Goal: Information Seeking & Learning: Learn about a topic

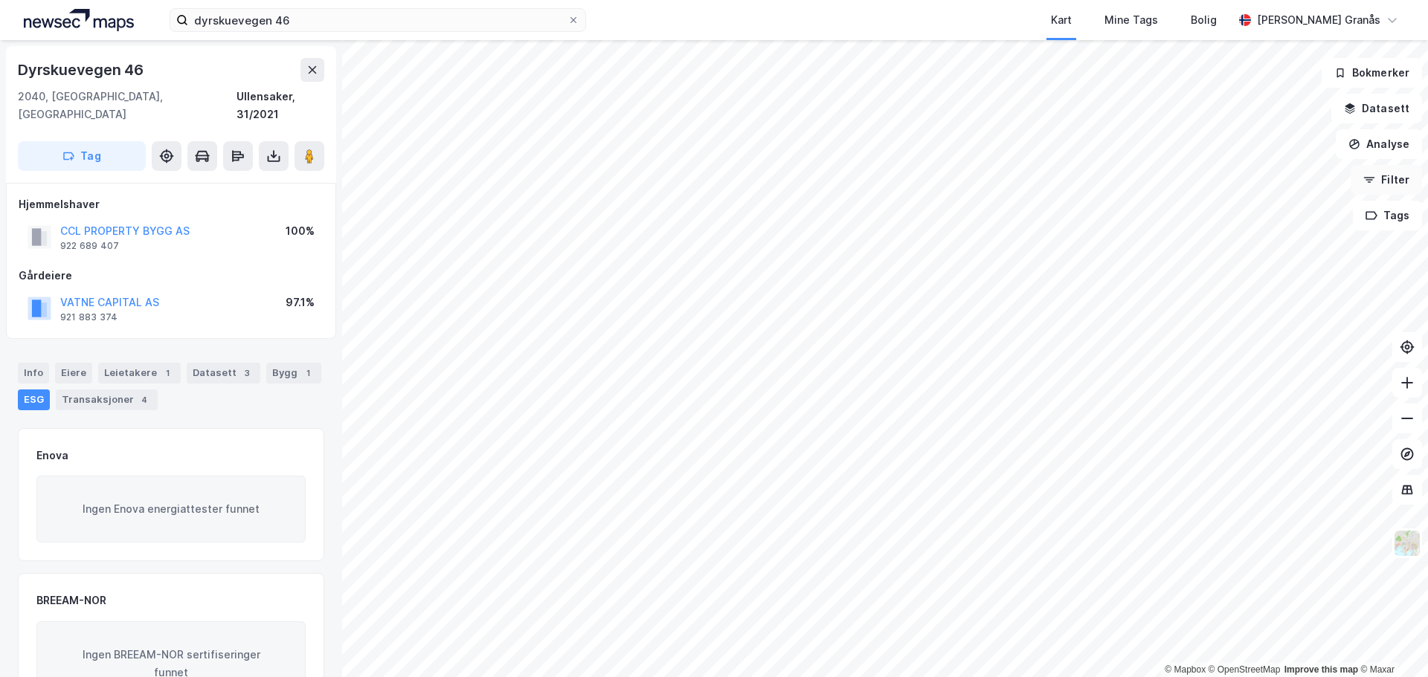
click at [1389, 178] on button "Filter" at bounding box center [1385, 180] width 71 height 30
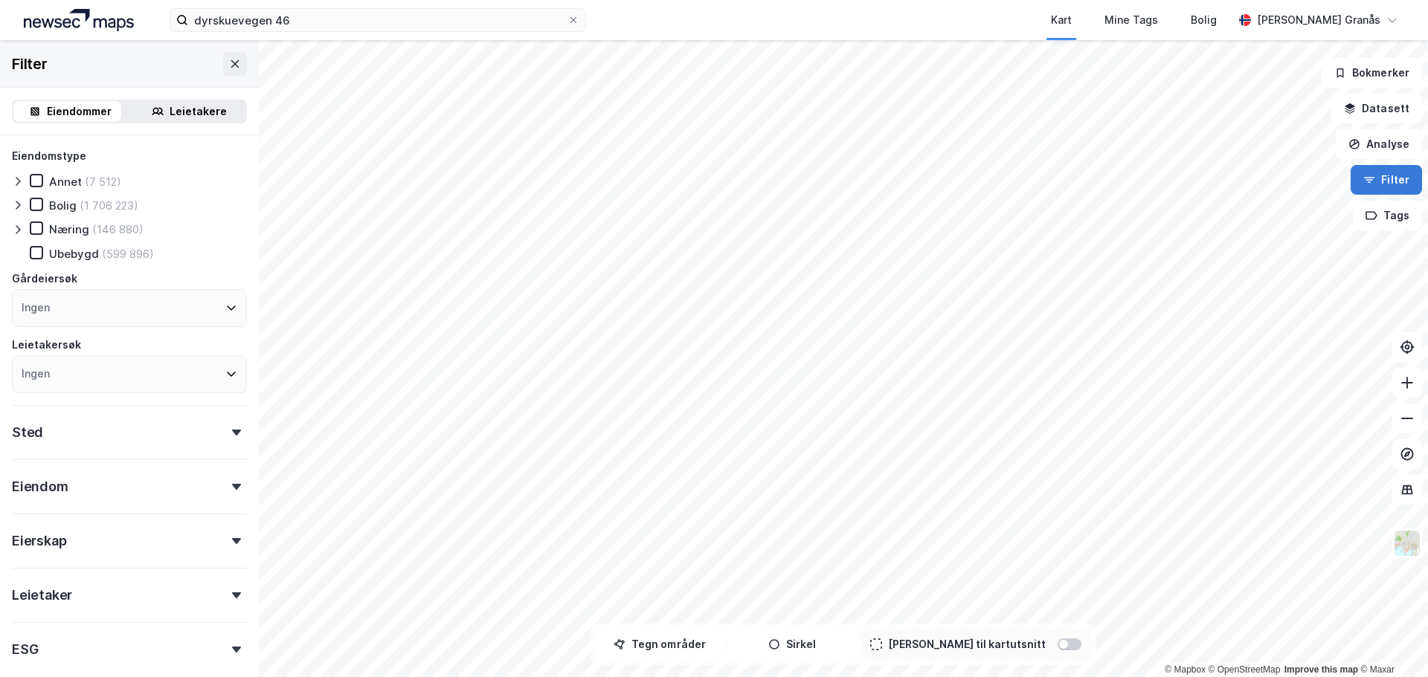
click at [1388, 175] on button "Filter" at bounding box center [1385, 180] width 71 height 30
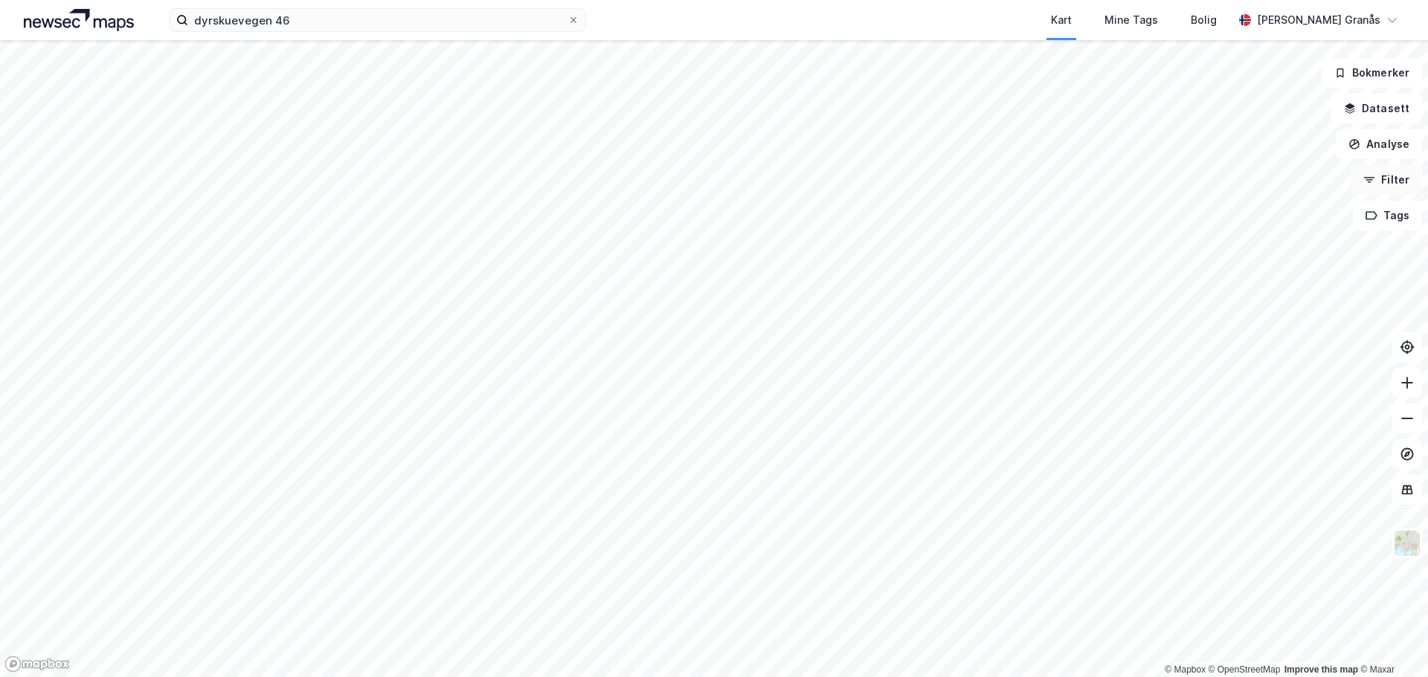
click at [1396, 172] on button "Filter" at bounding box center [1385, 180] width 71 height 30
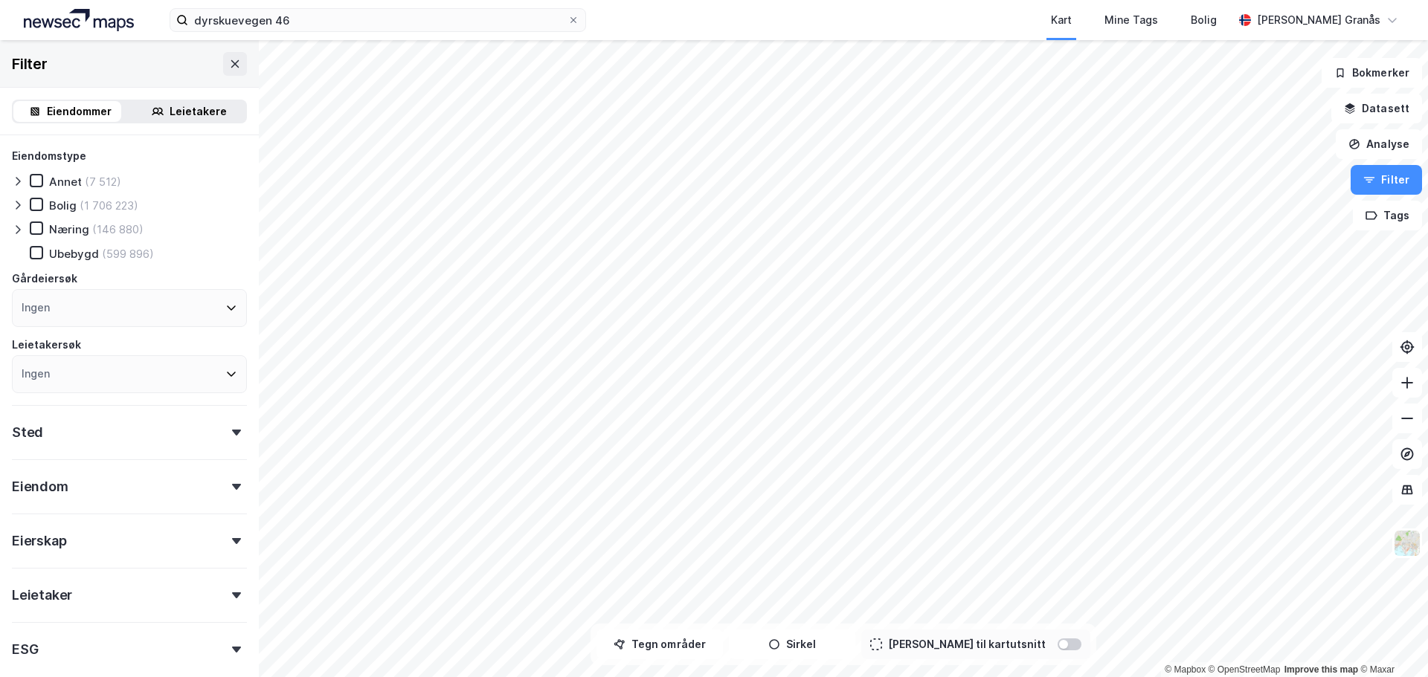
scroll to position [74, 0]
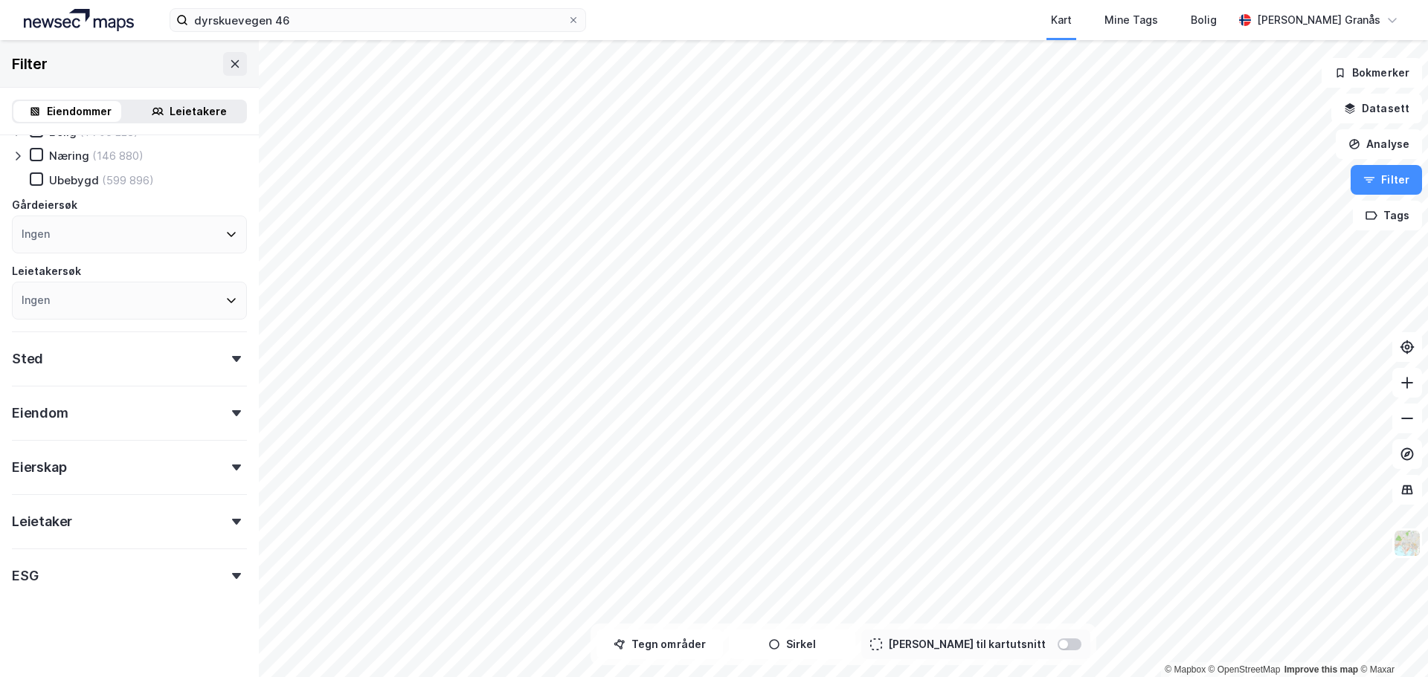
click at [144, 590] on div "ESG" at bounding box center [129, 570] width 235 height 42
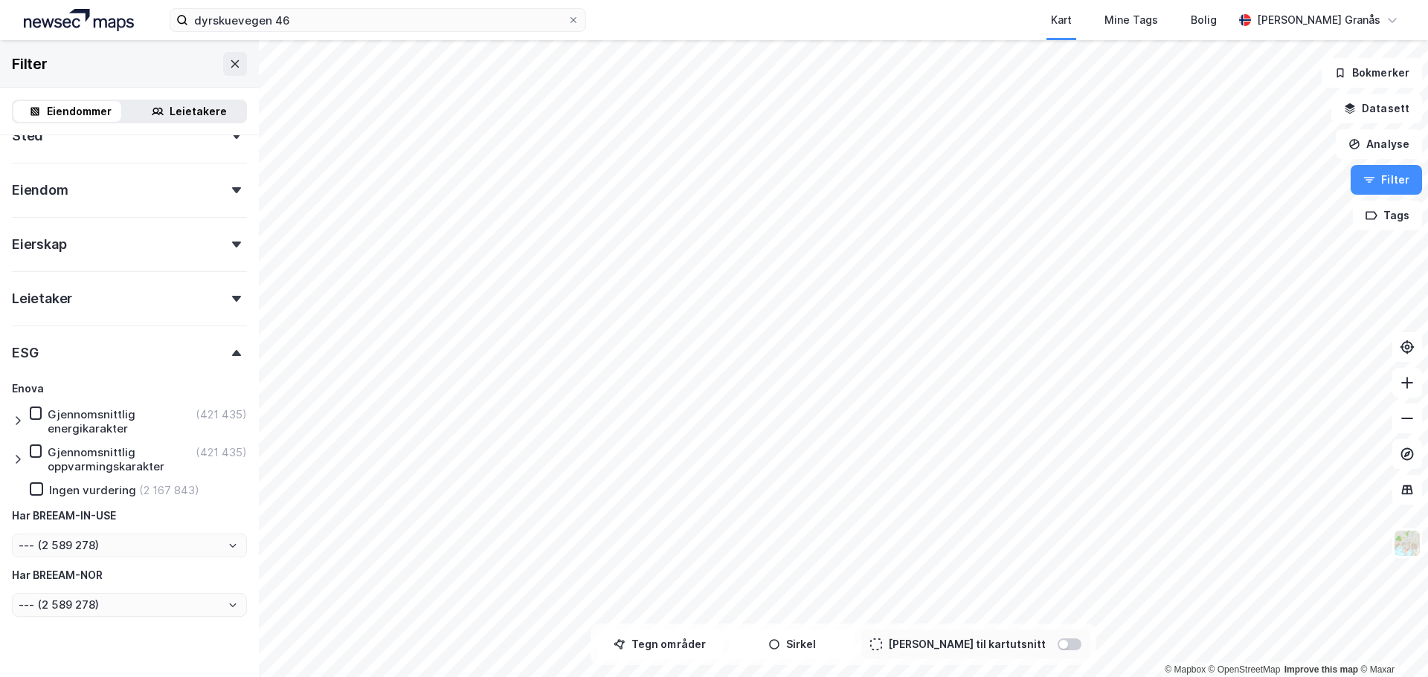
click at [79, 417] on div "Gjennomsnittlig energikarakter" at bounding box center [120, 421] width 145 height 28
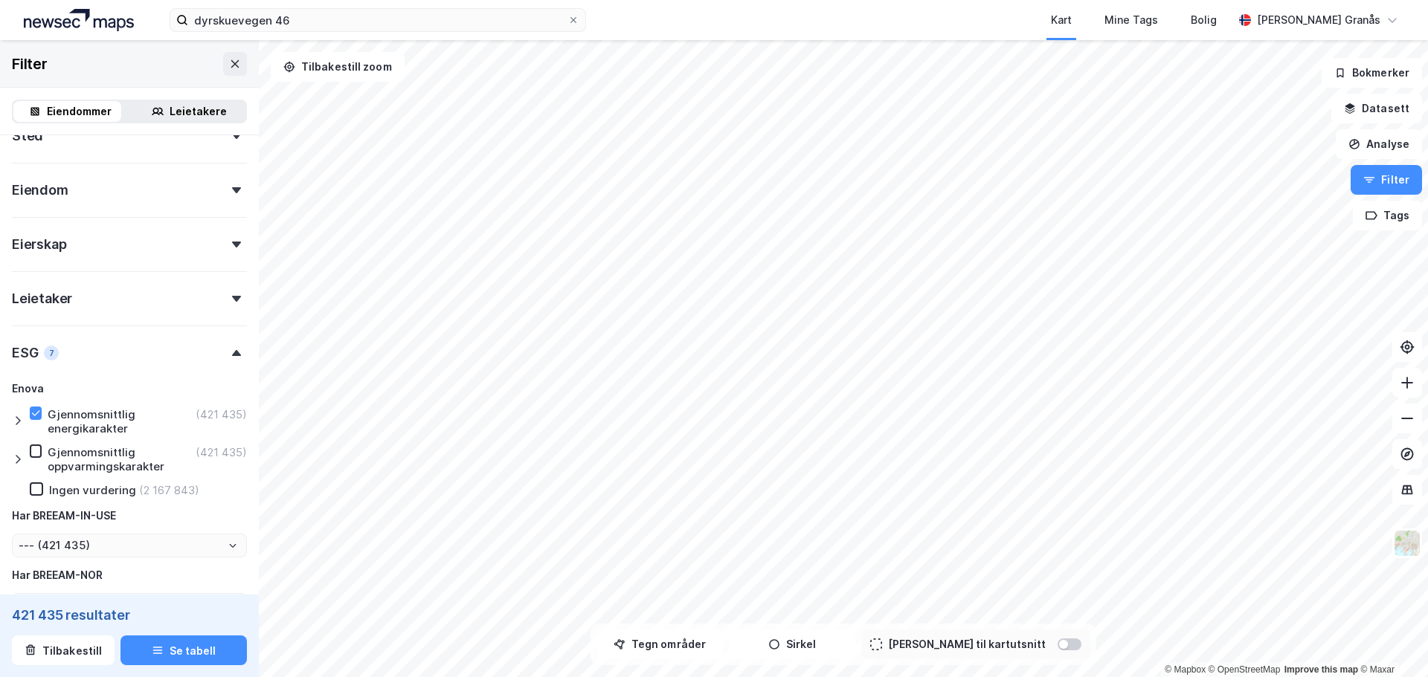
type input "--- (421 435)"
click at [74, 410] on div "Gjennomsnittlig energikarakter" at bounding box center [120, 421] width 145 height 28
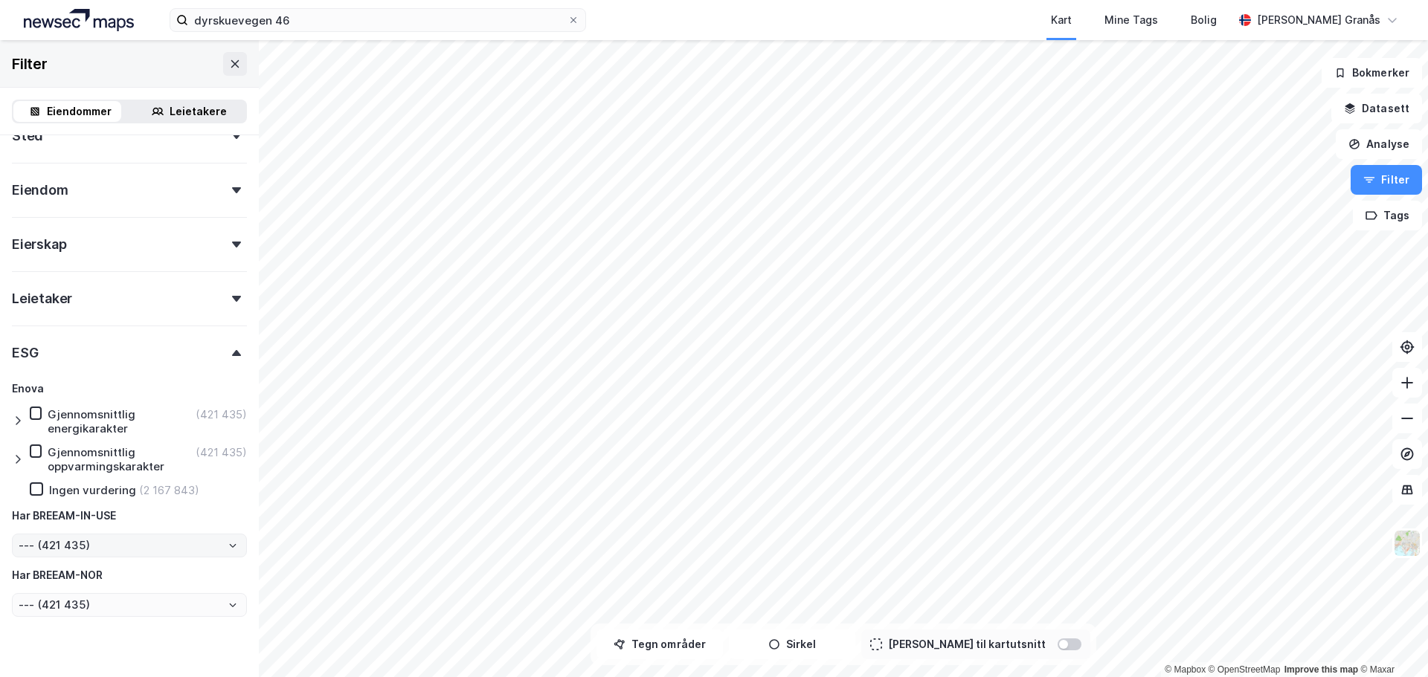
type input "--- (2 589 278)"
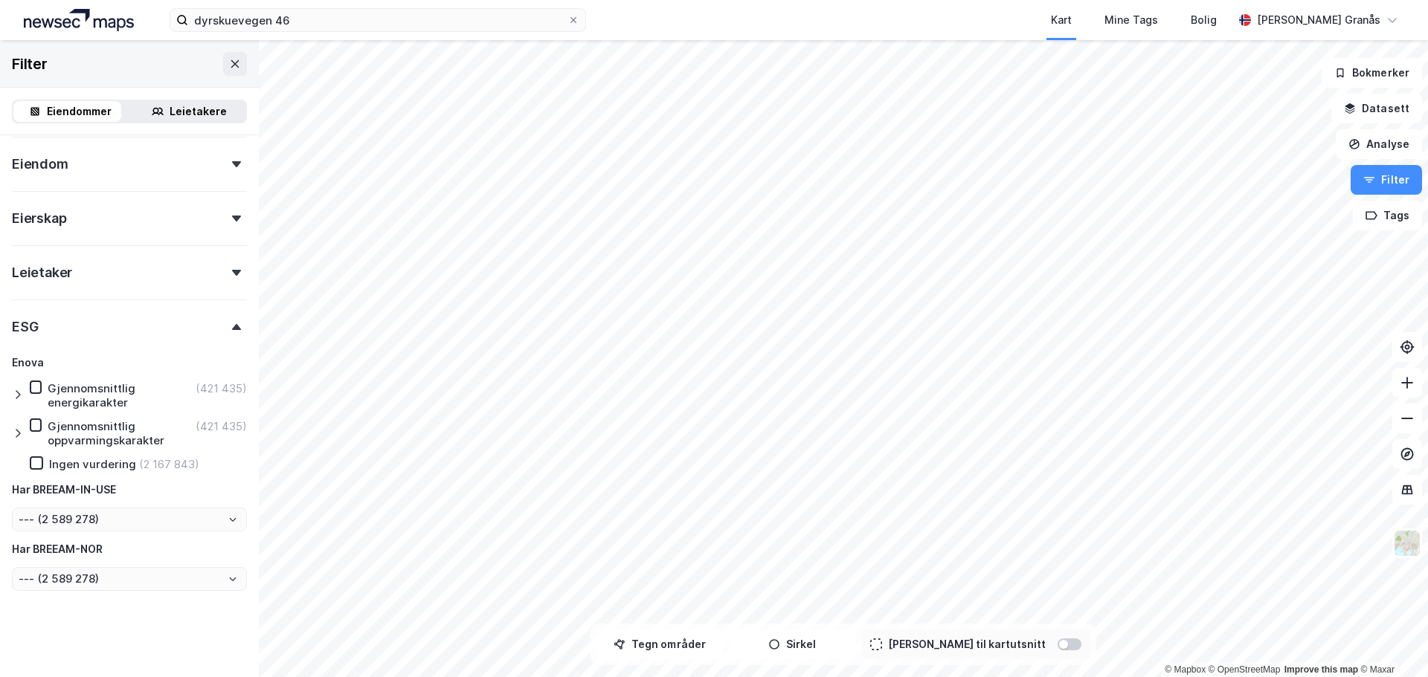
click at [129, 492] on div "Har BREEAM-IN-USE" at bounding box center [129, 490] width 235 height 18
click at [100, 517] on input "--- (2 589 278)" at bounding box center [129, 520] width 233 height 22
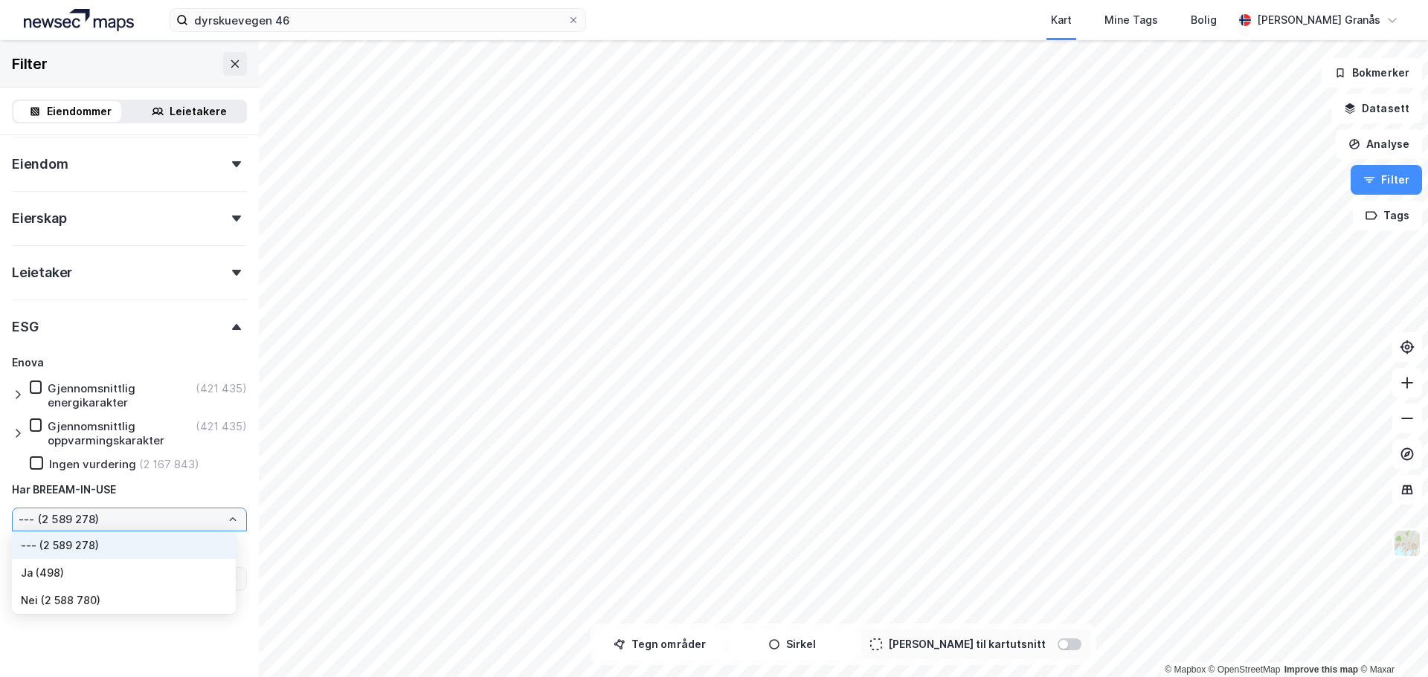
click at [58, 572] on li "Ja (498)" at bounding box center [124, 573] width 224 height 28
type input "Ja (498)"
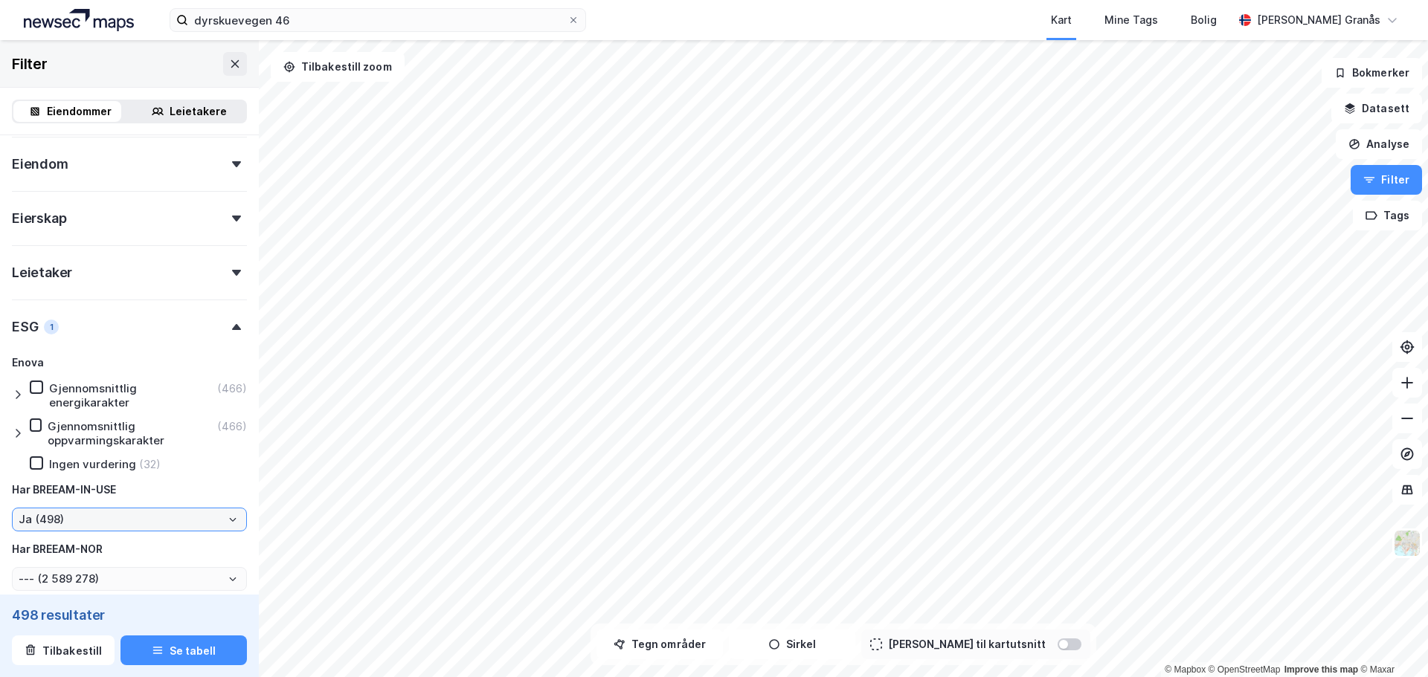
type input "--- (498)"
click at [71, 649] on button "Tilbakestill" at bounding box center [63, 651] width 103 height 30
type input "--- (2 589 278)"
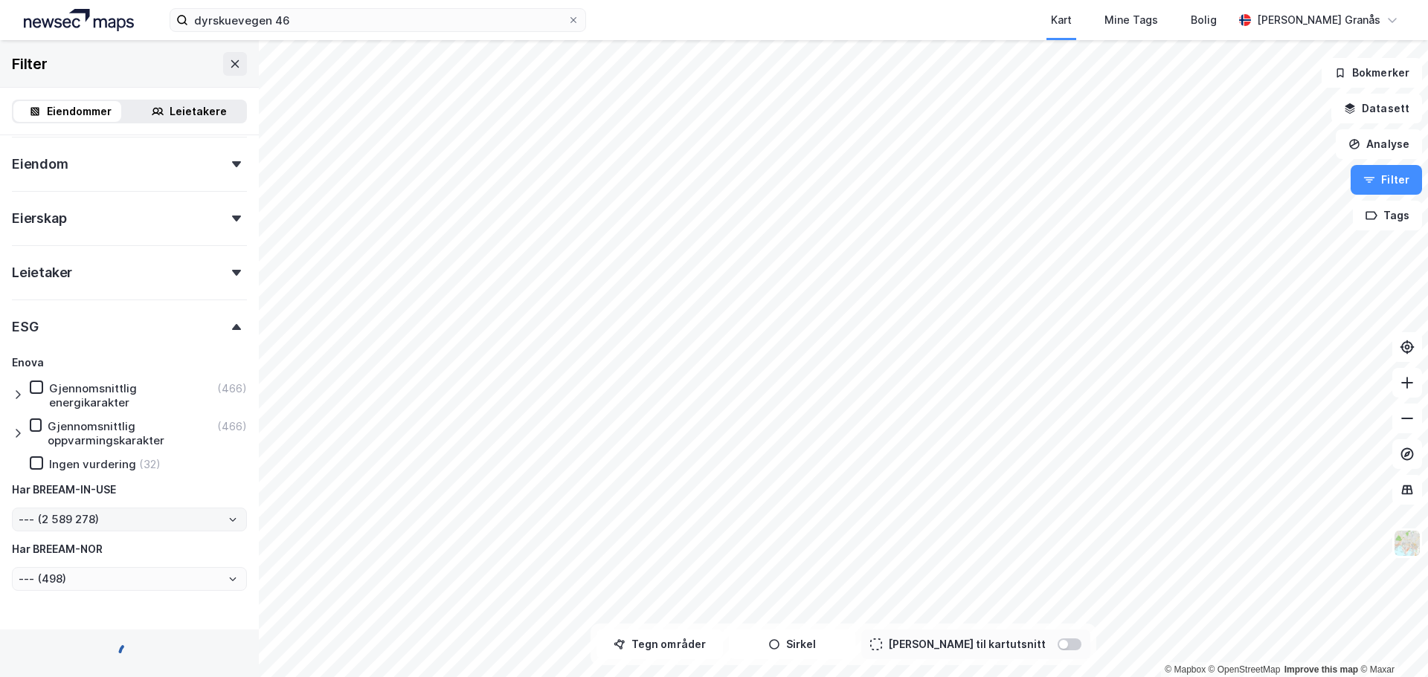
type input "--- (2 589 278)"
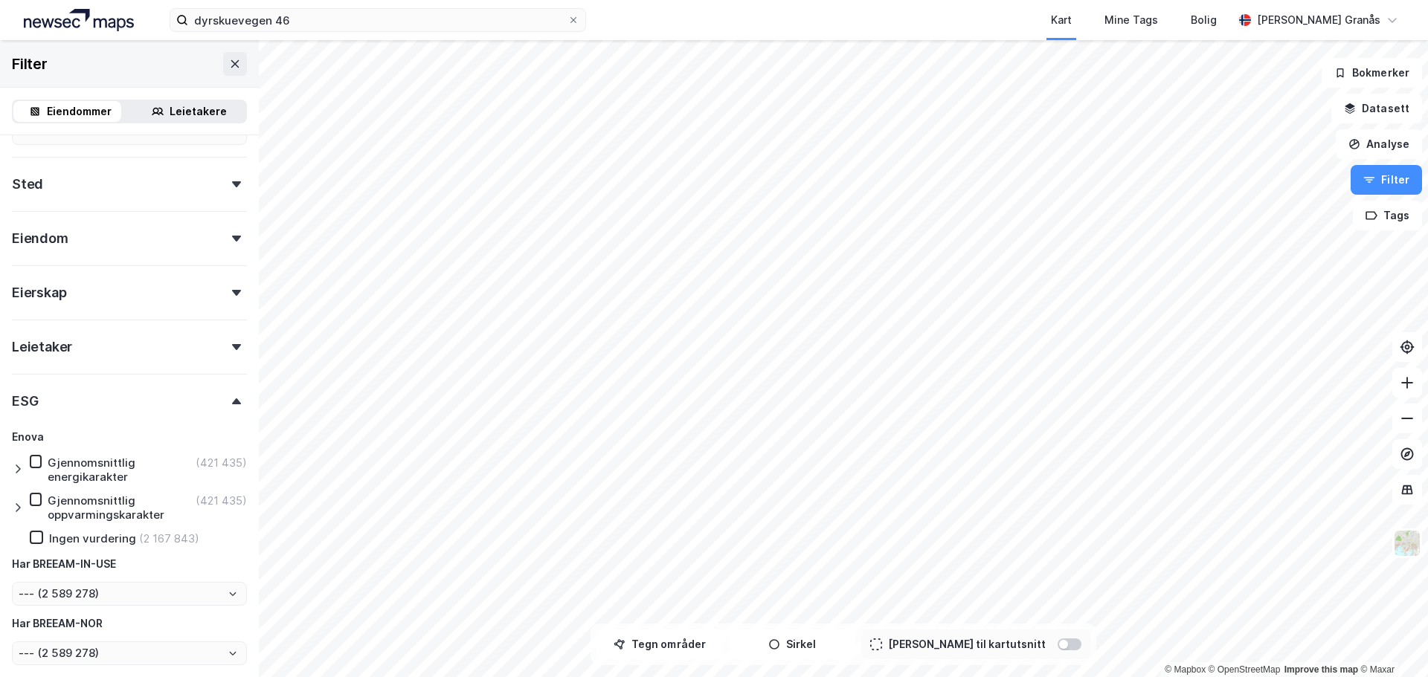
click at [232, 401] on div at bounding box center [236, 402] width 21 height 6
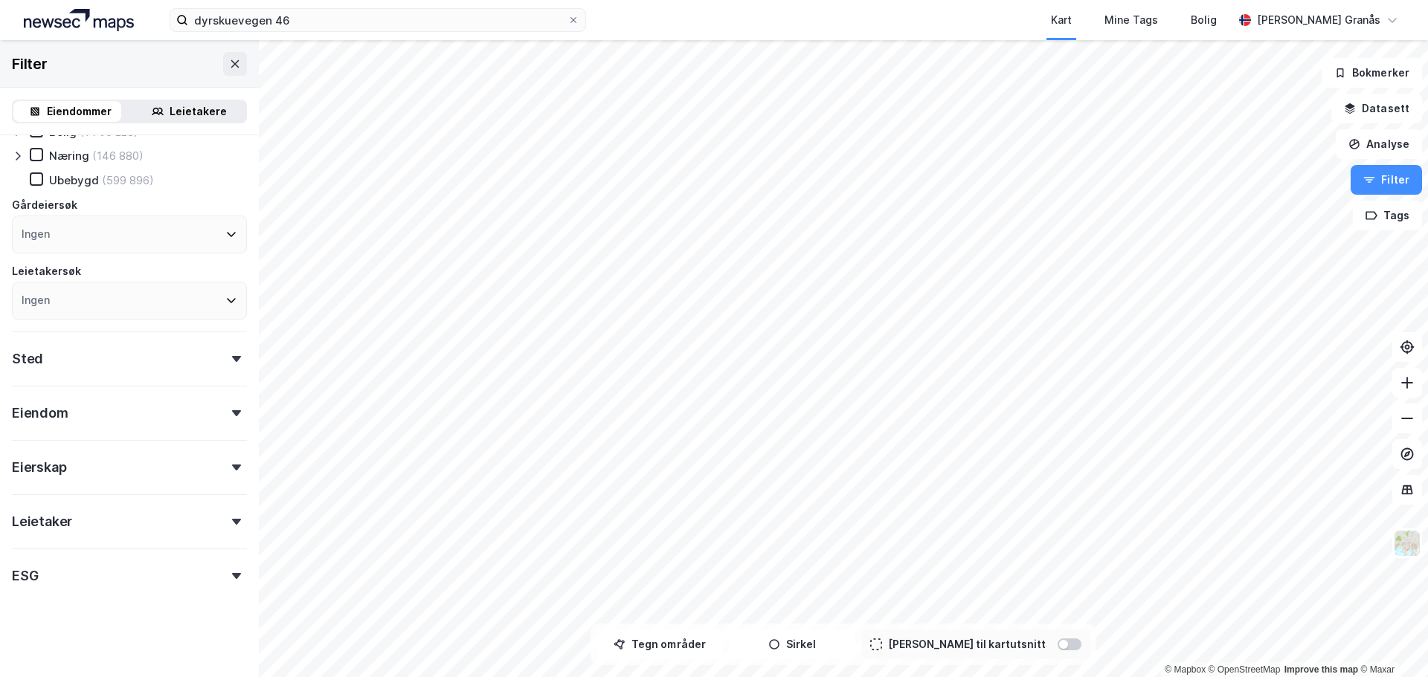
scroll to position [0, 0]
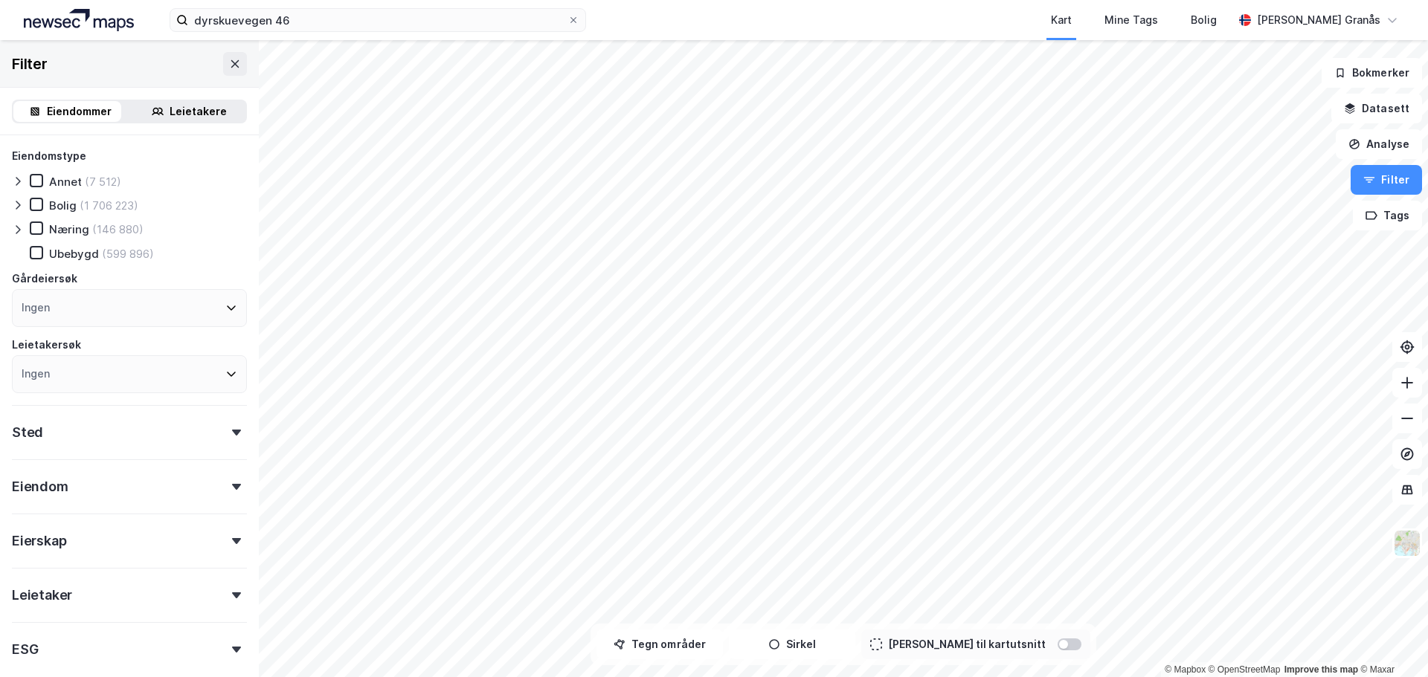
click at [105, 437] on div "Sted" at bounding box center [129, 426] width 235 height 42
drag, startPoint x: 201, startPoint y: 433, endPoint x: 187, endPoint y: 428, distance: 15.3
click at [200, 433] on div "Sted" at bounding box center [129, 426] width 235 height 42
click at [1387, 176] on button "Filter" at bounding box center [1385, 180] width 71 height 30
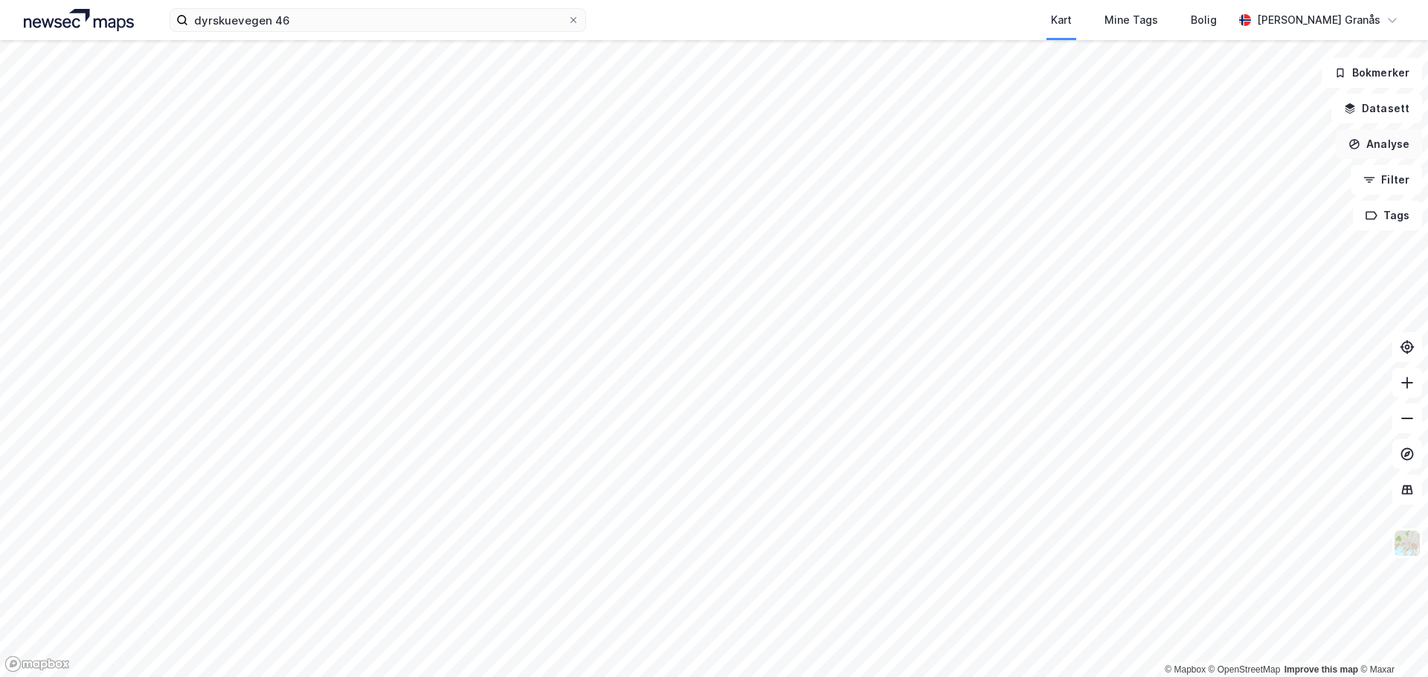
click at [1394, 146] on button "Analyse" at bounding box center [1378, 144] width 86 height 30
click at [1390, 114] on button "Datasett" at bounding box center [1376, 109] width 91 height 30
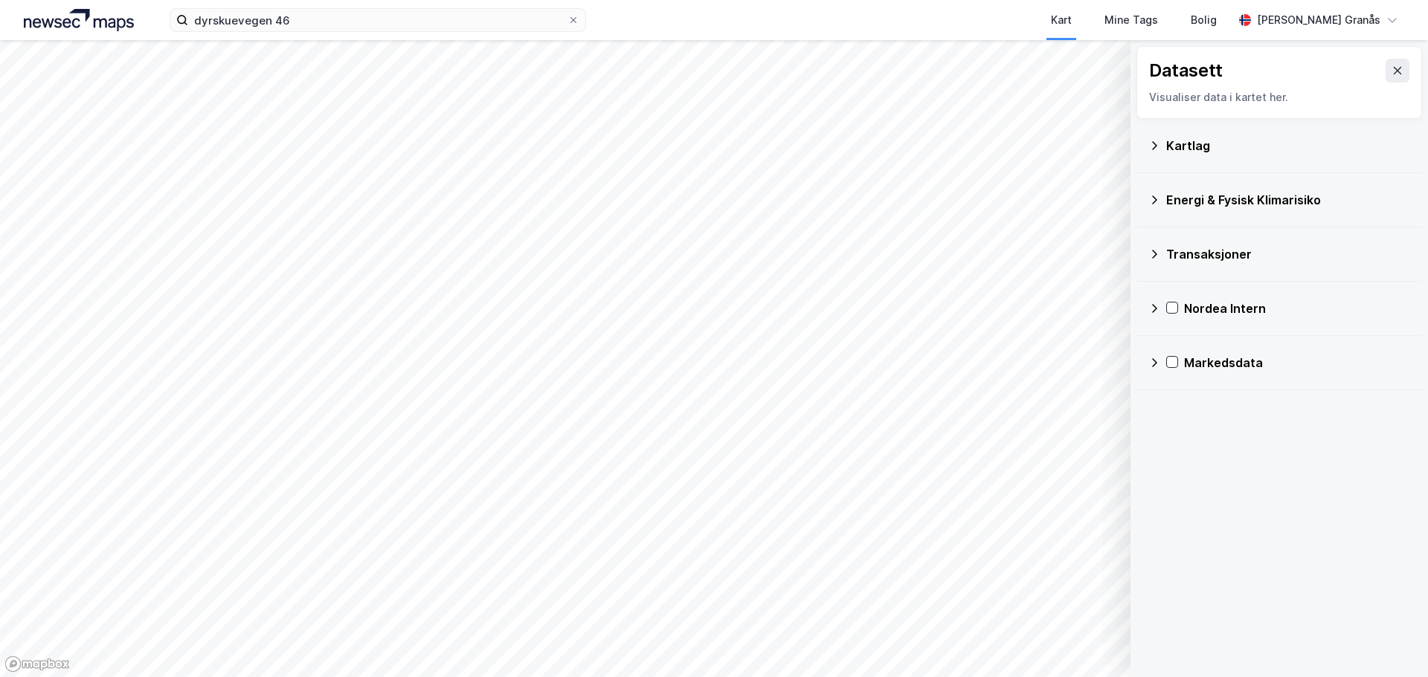
click at [1151, 206] on div "Energi & Fysisk Klimarisiko" at bounding box center [1279, 200] width 262 height 36
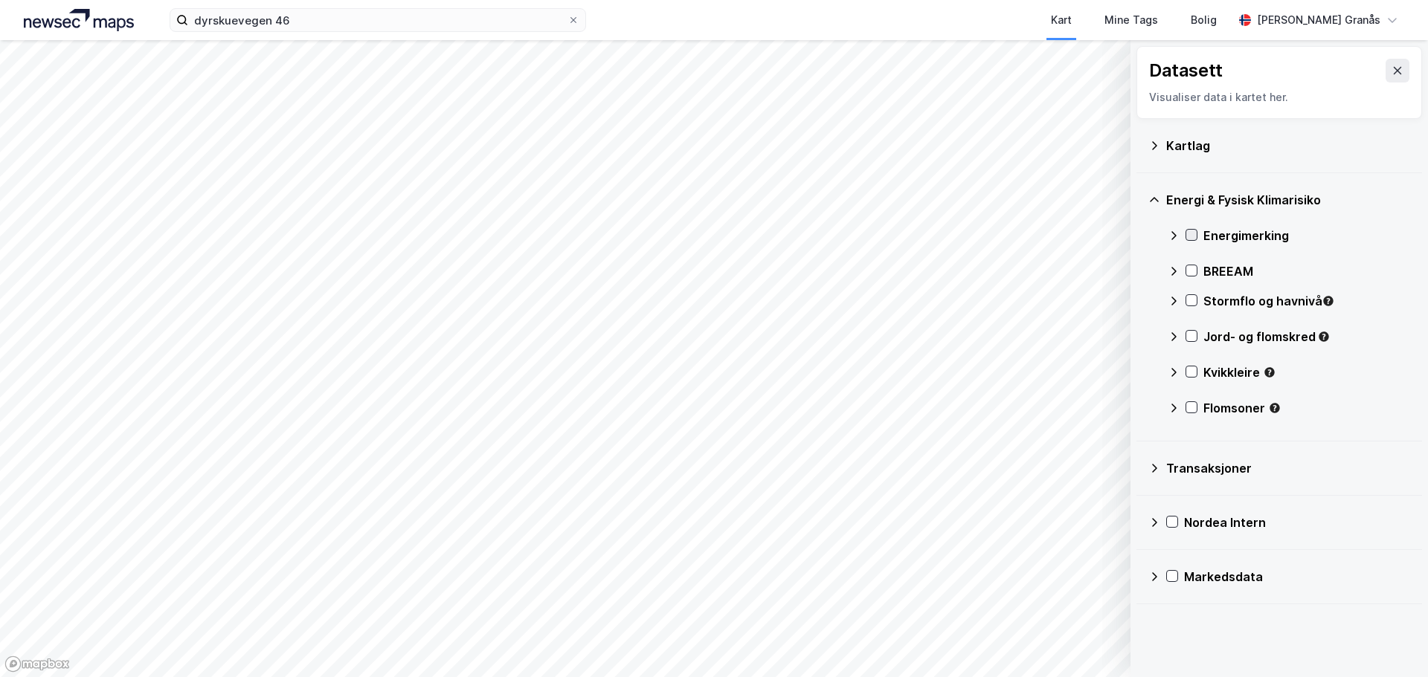
click at [1188, 233] on icon at bounding box center [1191, 235] width 10 height 10
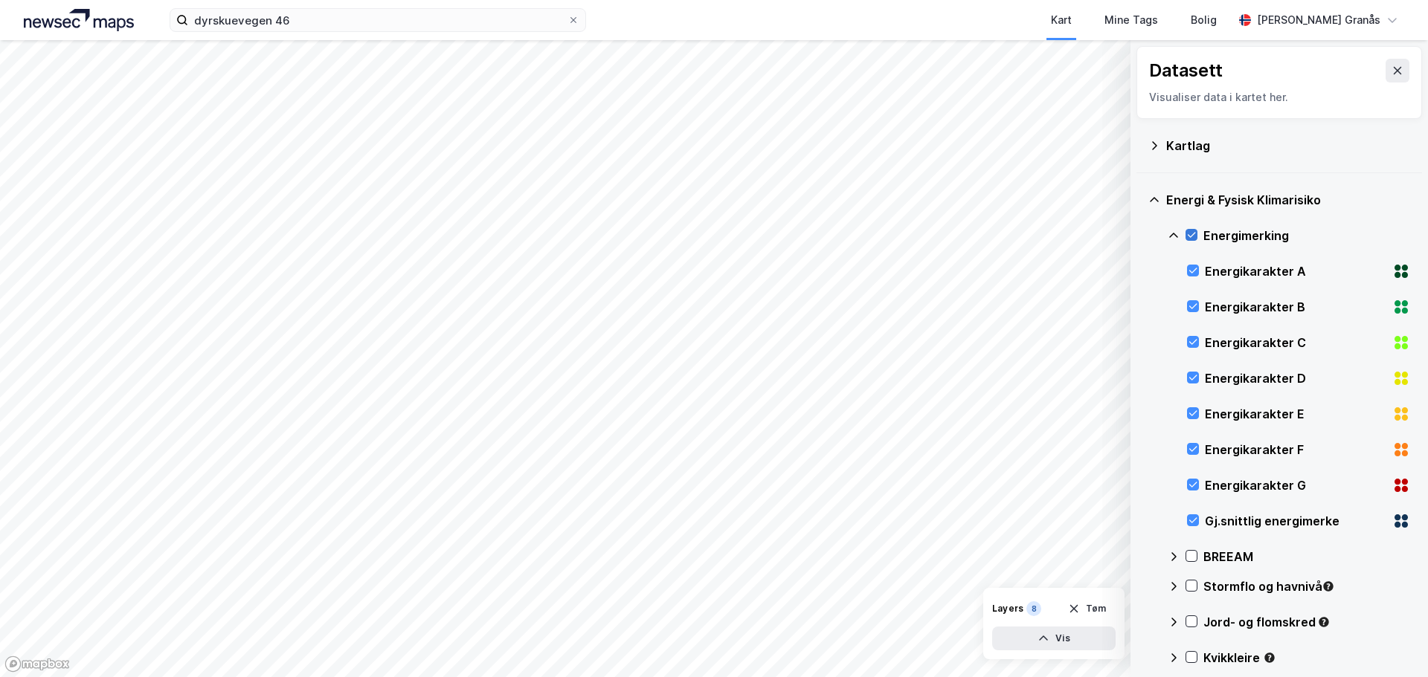
click at [1191, 232] on icon at bounding box center [1191, 235] width 10 height 10
click at [1171, 232] on icon at bounding box center [1173, 236] width 12 height 12
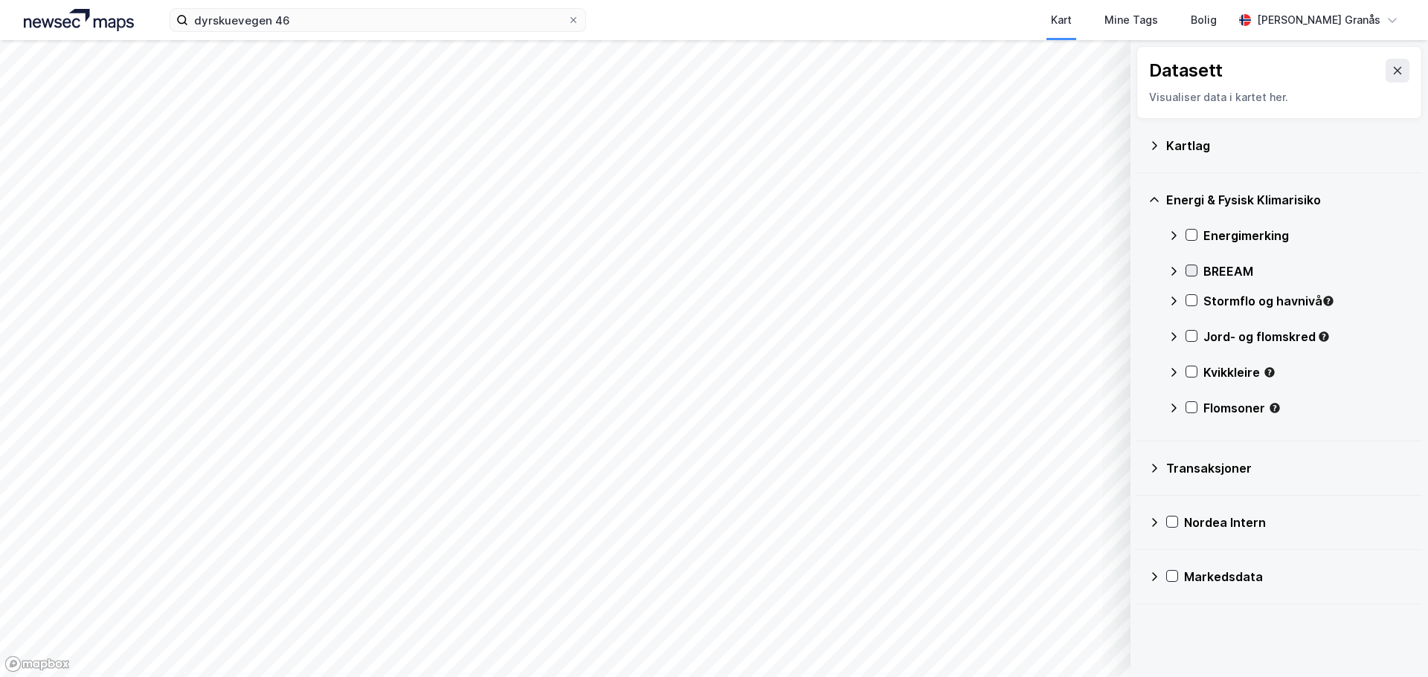
click at [1189, 268] on icon at bounding box center [1191, 270] width 10 height 10
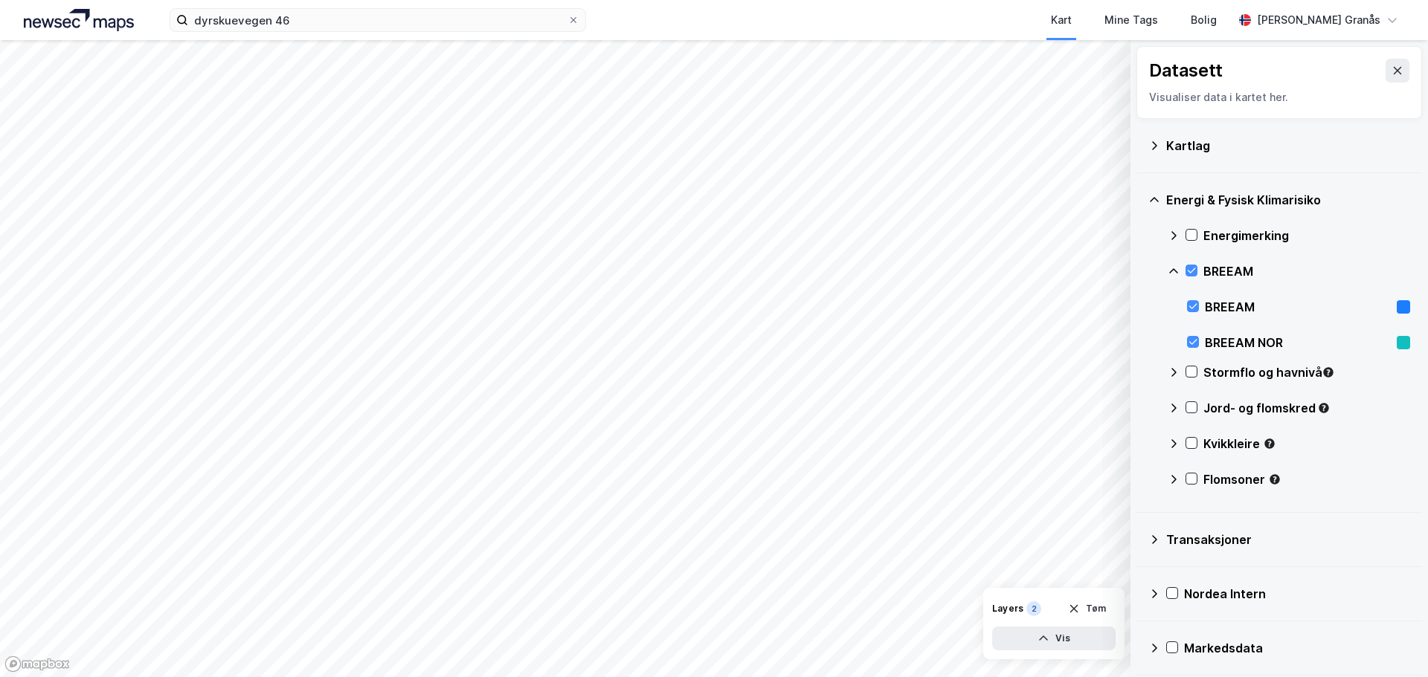
click at [1173, 268] on icon at bounding box center [1173, 271] width 12 height 12
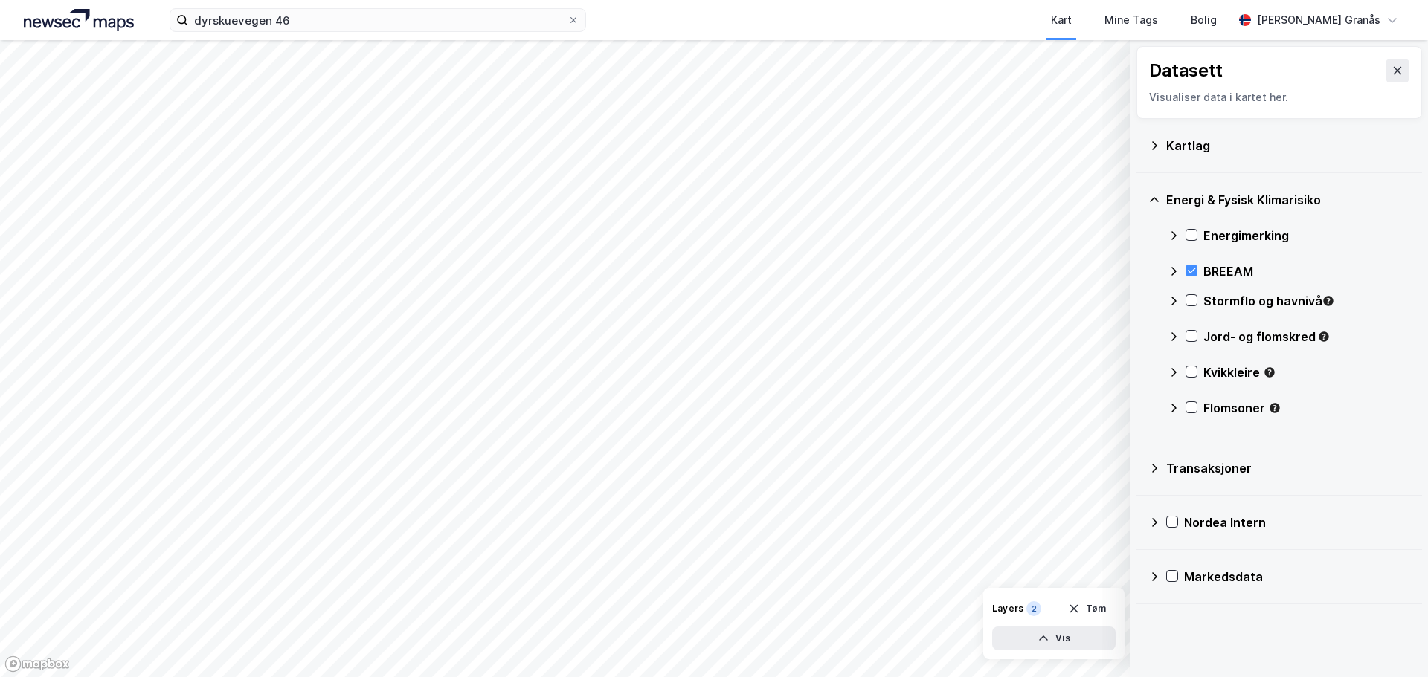
click at [1184, 300] on div "Stormflo og havnivå" at bounding box center [1288, 307] width 242 height 36
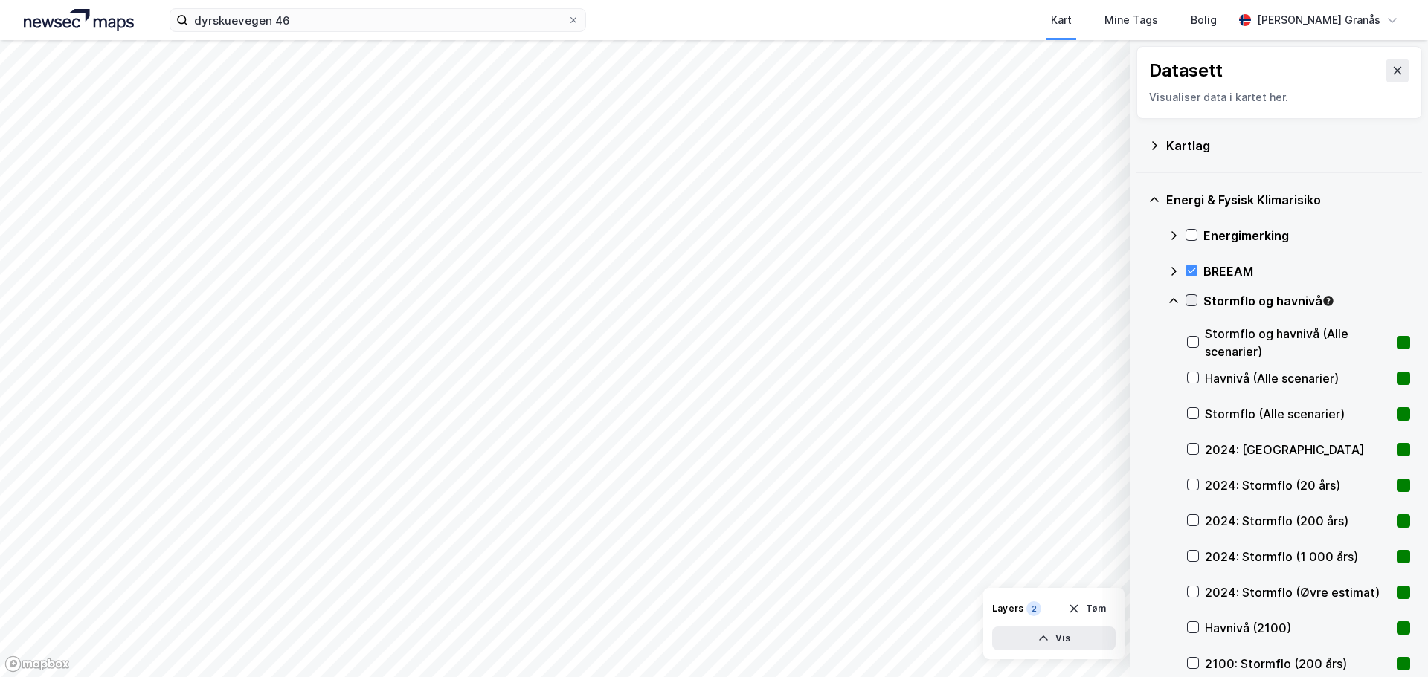
click at [1189, 300] on icon at bounding box center [1191, 300] width 10 height 10
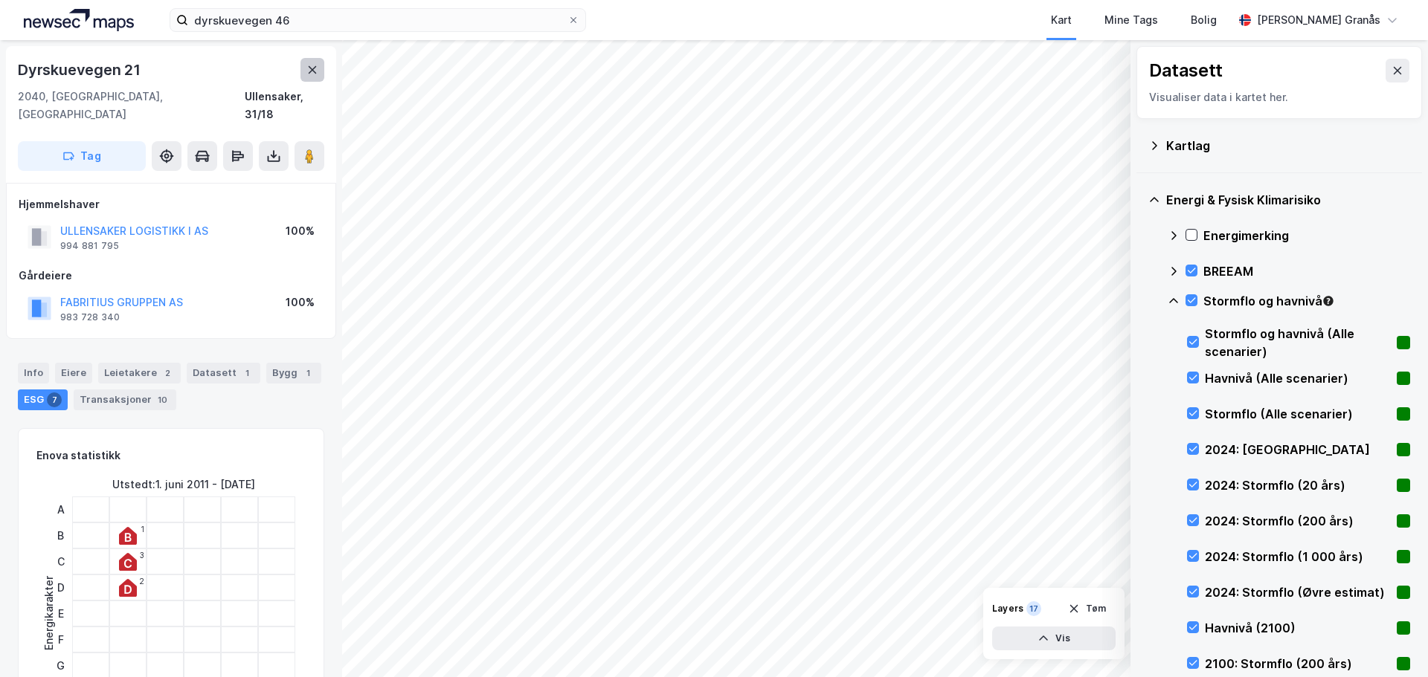
click at [312, 79] on button at bounding box center [312, 70] width 24 height 24
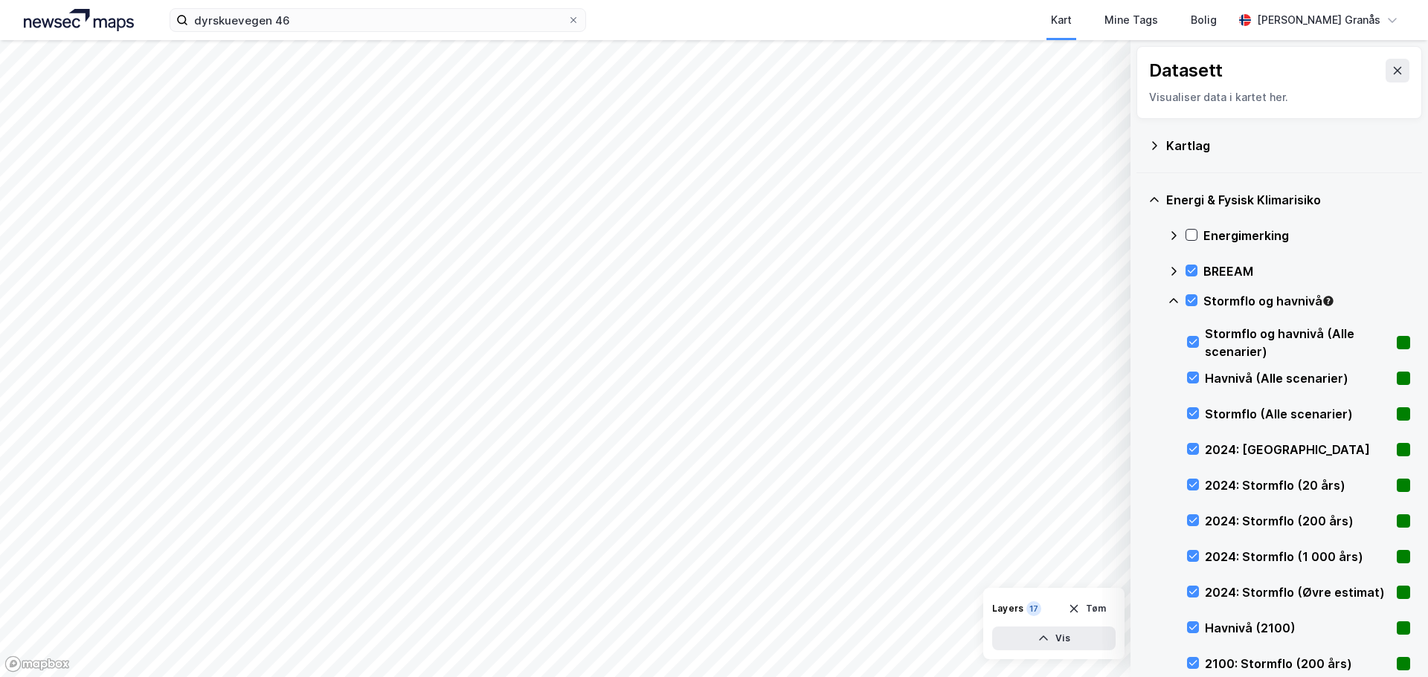
click at [1187, 268] on icon at bounding box center [1191, 270] width 10 height 10
click at [1185, 299] on div at bounding box center [1191, 300] width 12 height 12
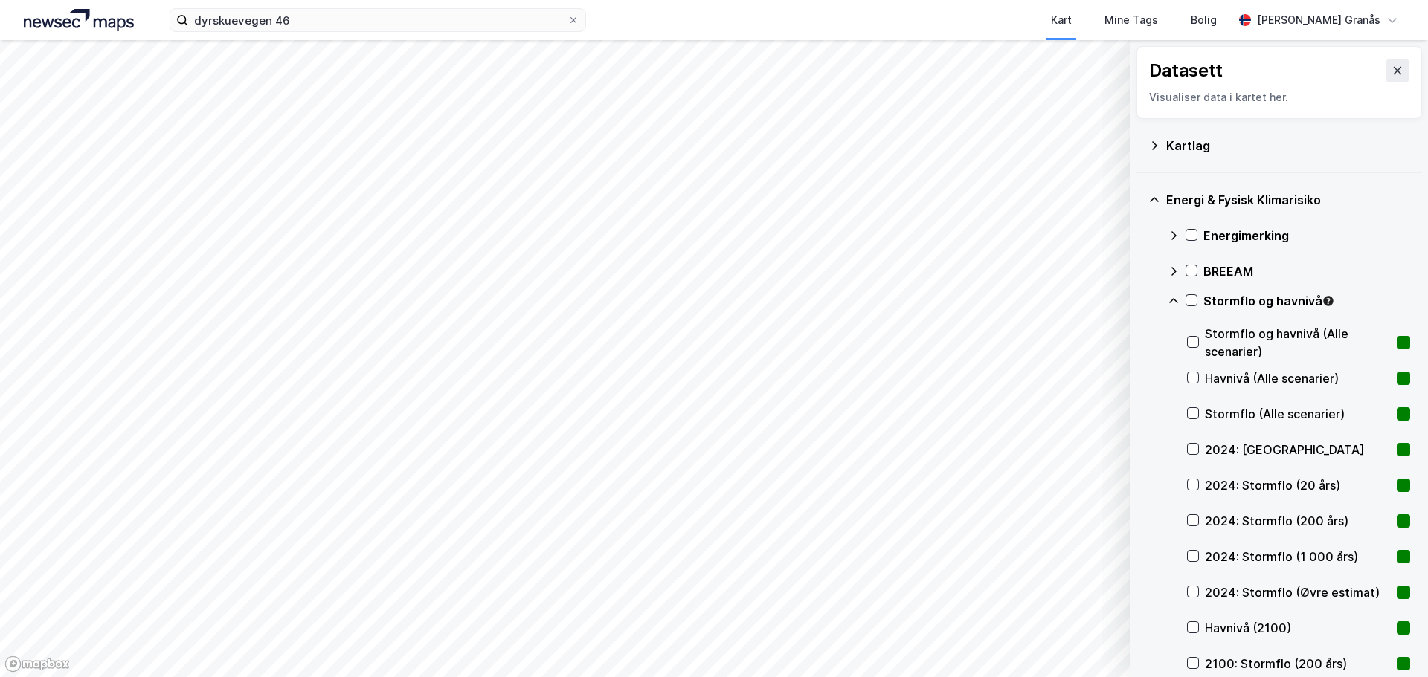
click at [1173, 300] on icon at bounding box center [1173, 301] width 12 height 12
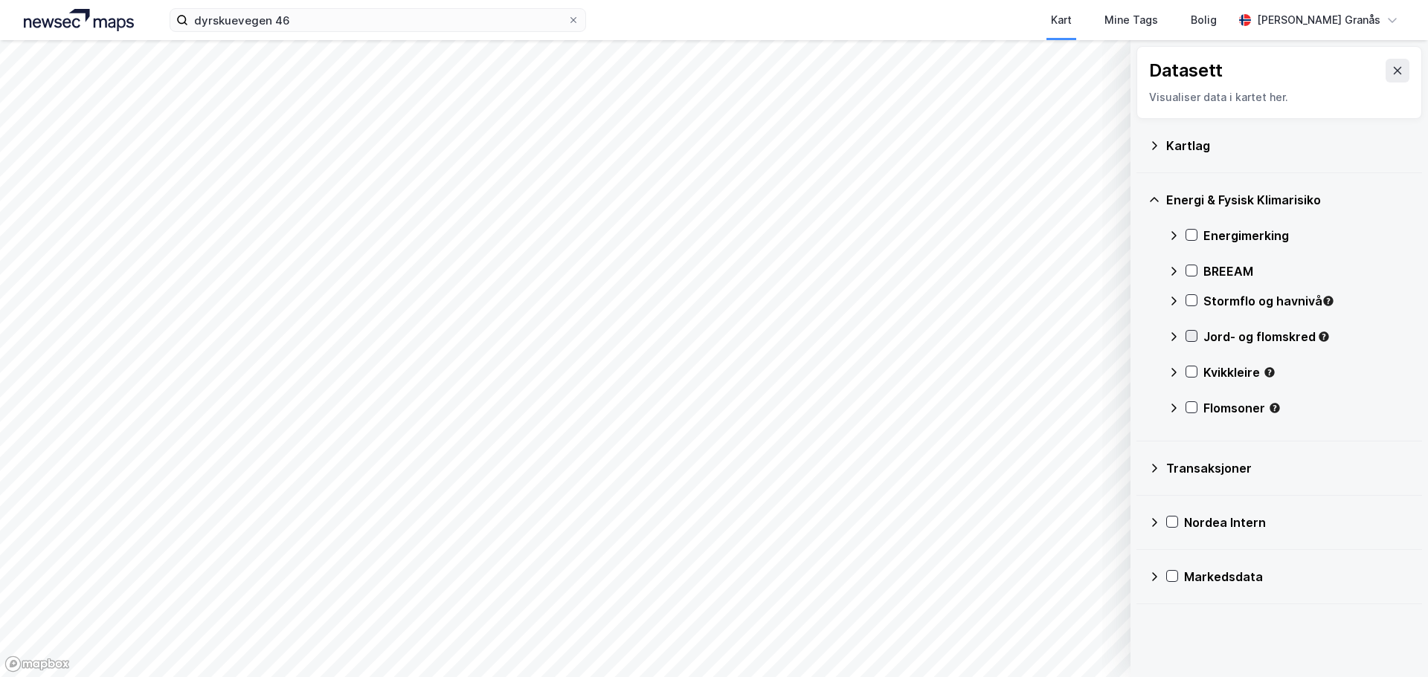
click at [1190, 337] on icon at bounding box center [1191, 336] width 10 height 10
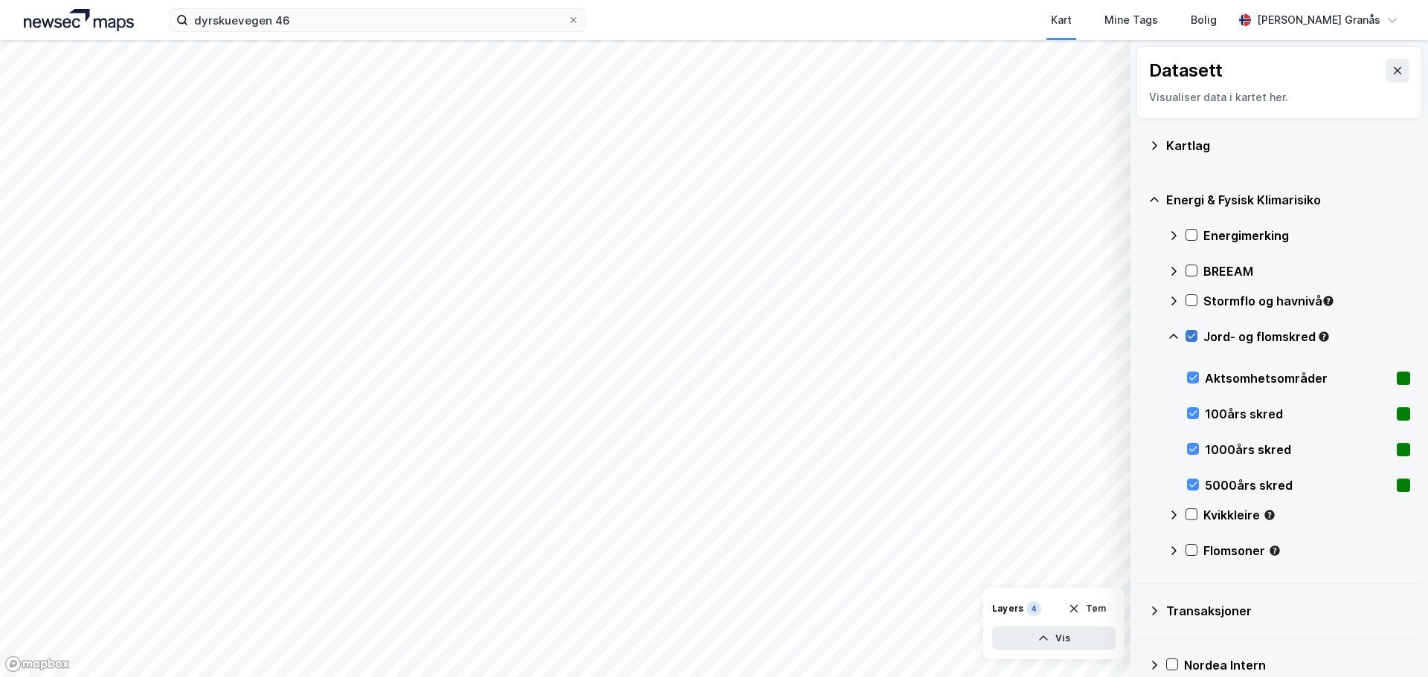
click at [1190, 336] on icon at bounding box center [1191, 336] width 10 height 10
click at [1175, 338] on icon at bounding box center [1173, 337] width 12 height 12
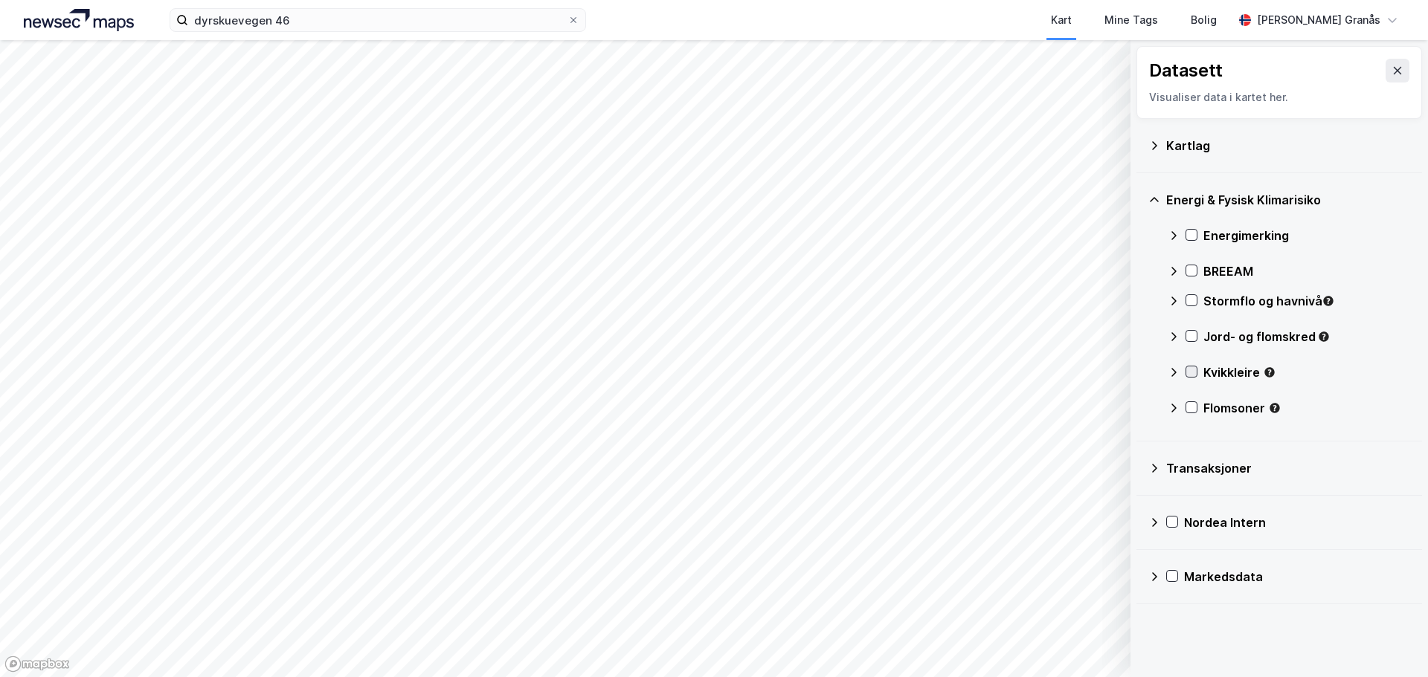
click at [1189, 373] on icon at bounding box center [1191, 372] width 10 height 10
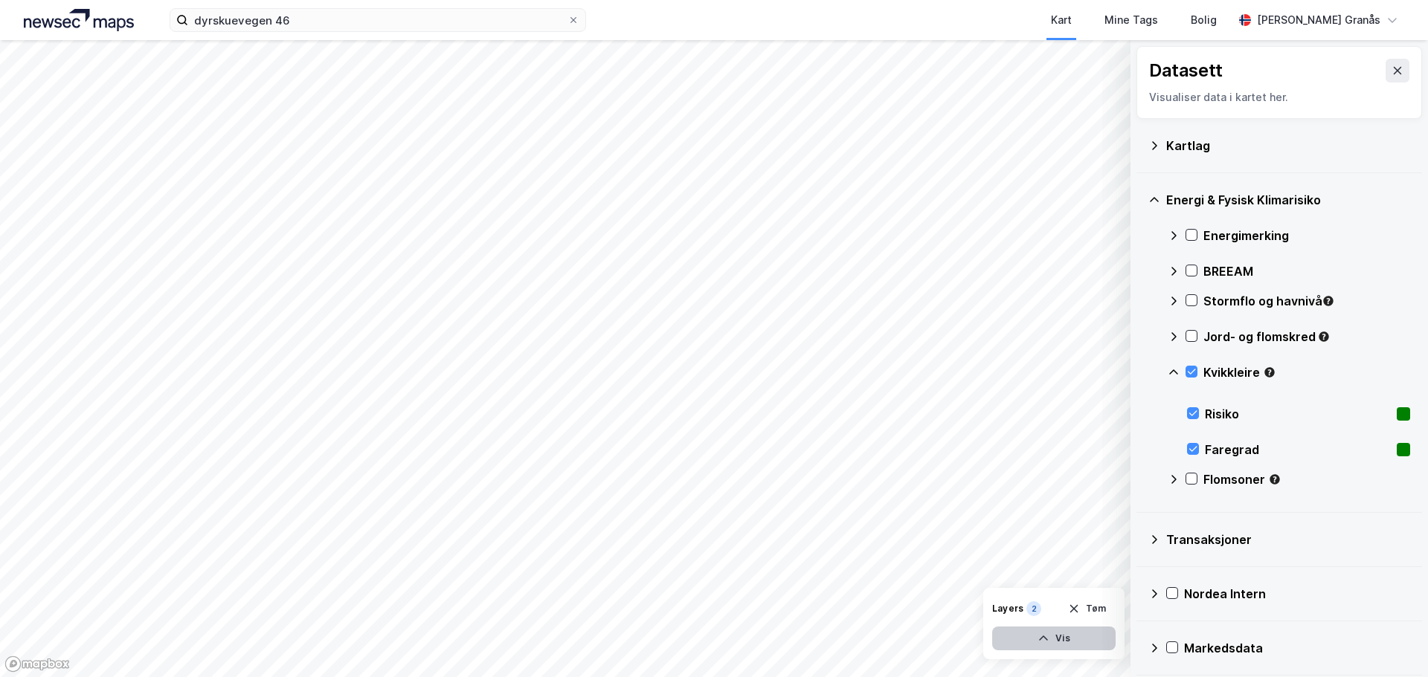
click at [1059, 641] on button "Vis" at bounding box center [1053, 639] width 123 height 24
drag, startPoint x: 1029, startPoint y: 639, endPoint x: 996, endPoint y: 606, distance: 47.3
click at [1028, 639] on button "Lukk" at bounding box center [1012, 639] width 205 height 24
click at [1189, 371] on icon at bounding box center [1191, 372] width 10 height 10
click at [1189, 480] on icon at bounding box center [1191, 479] width 8 height 5
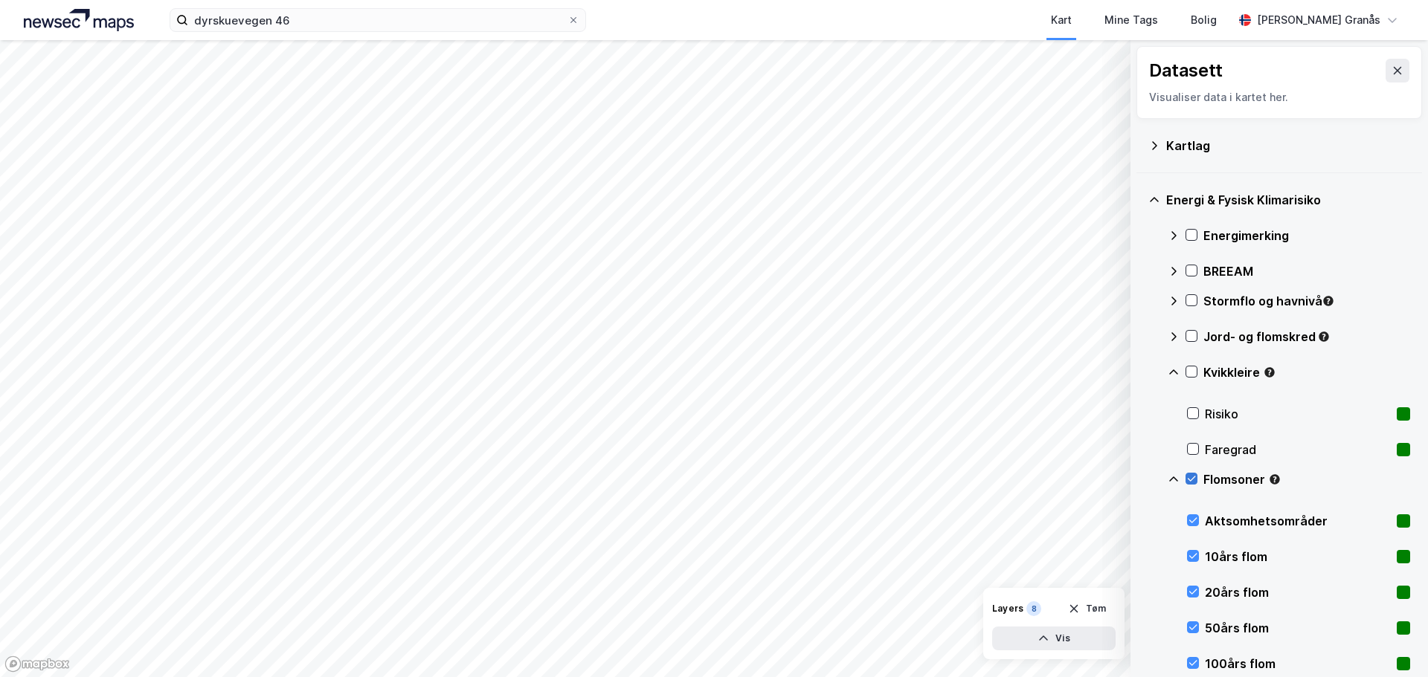
click at [1193, 474] on icon at bounding box center [1191, 479] width 10 height 10
click at [1156, 196] on icon at bounding box center [1154, 200] width 12 height 12
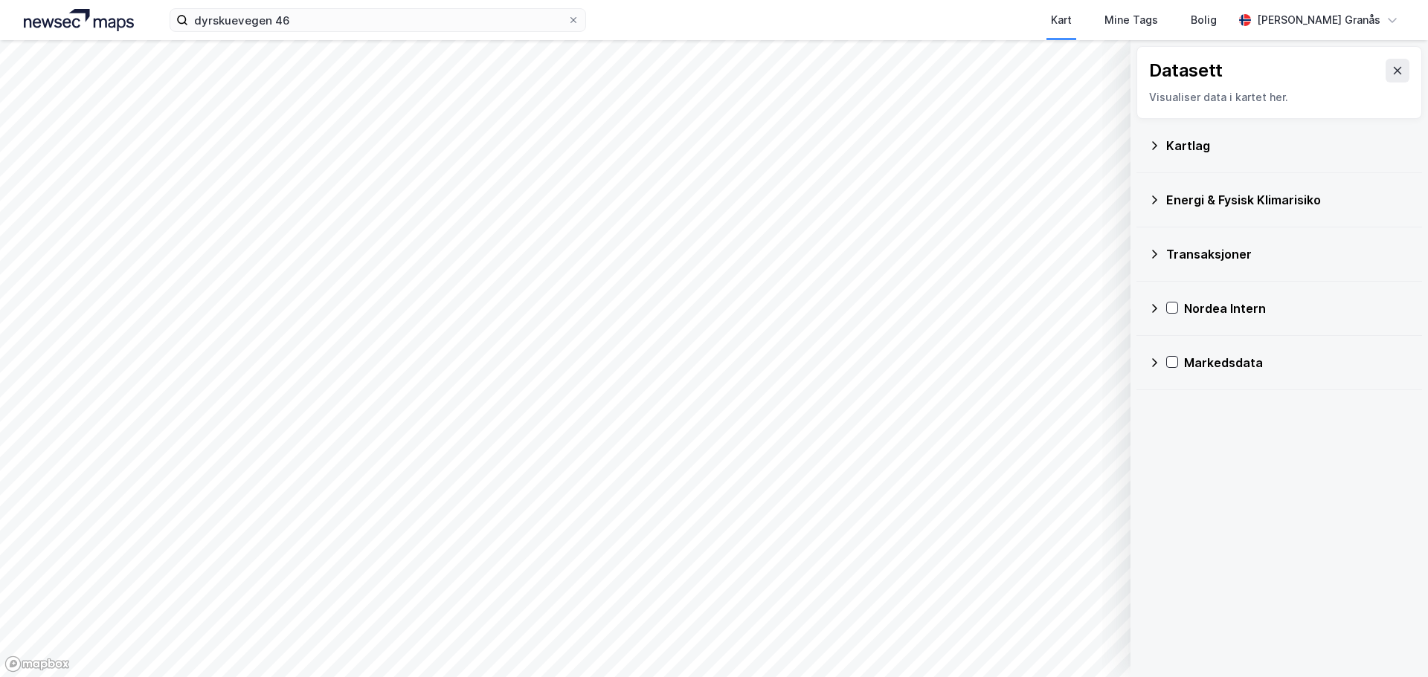
click at [1149, 146] on icon at bounding box center [1154, 146] width 12 height 12
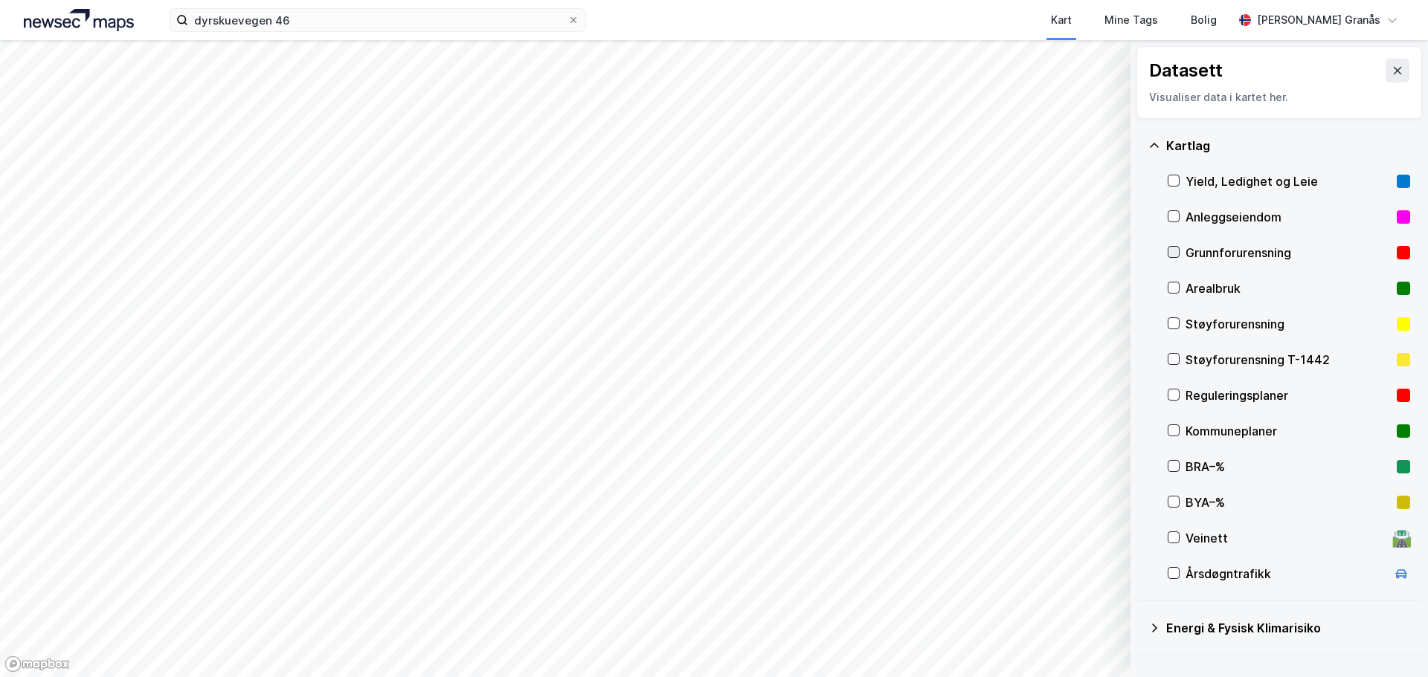
click at [1176, 255] on icon at bounding box center [1173, 252] width 10 height 10
click at [1172, 252] on icon at bounding box center [1173, 252] width 10 height 10
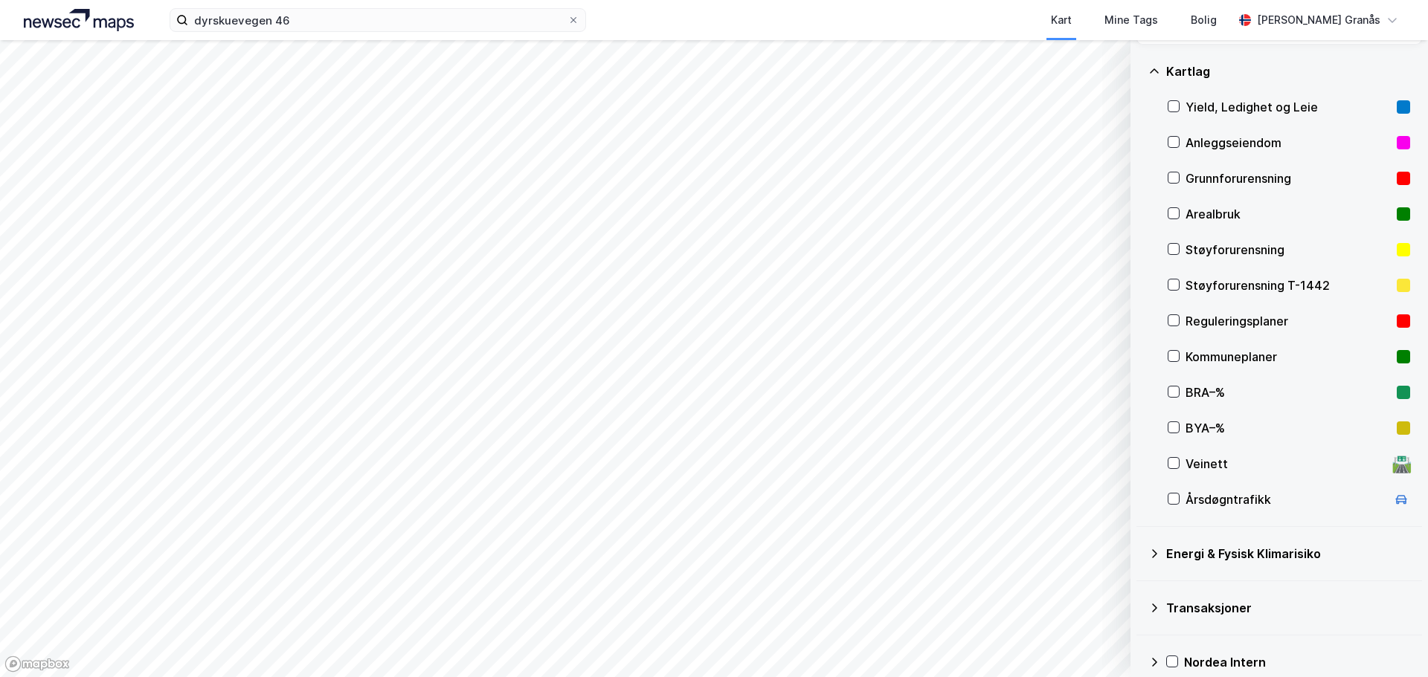
scroll to position [147, 0]
